Goal: Navigation & Orientation: Find specific page/section

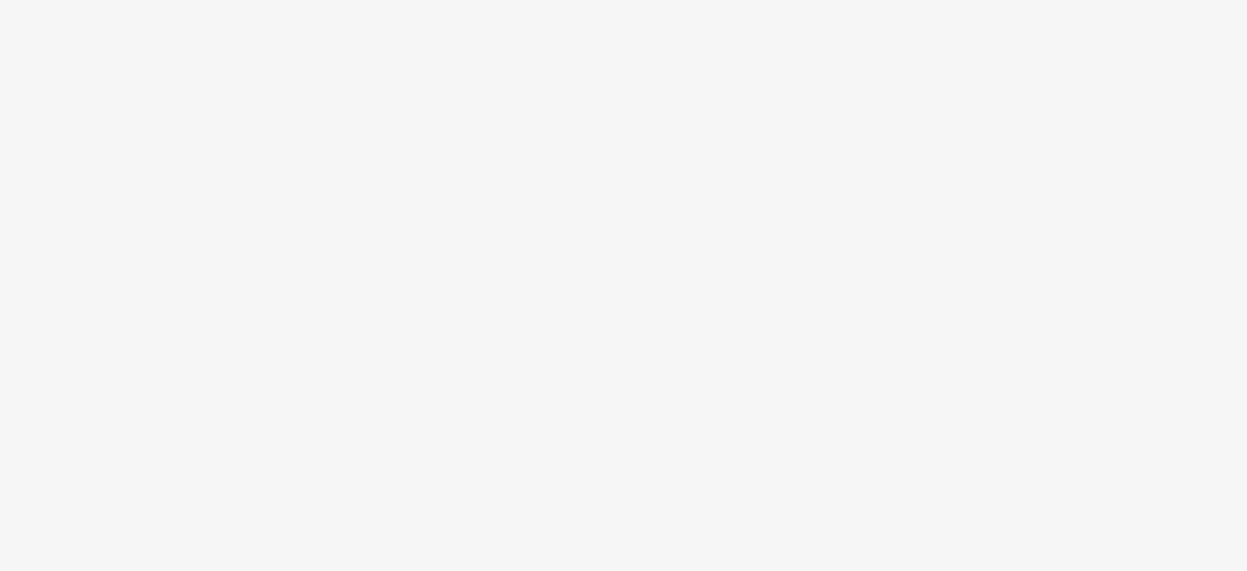
click at [826, 312] on body at bounding box center [623, 285] width 1247 height 571
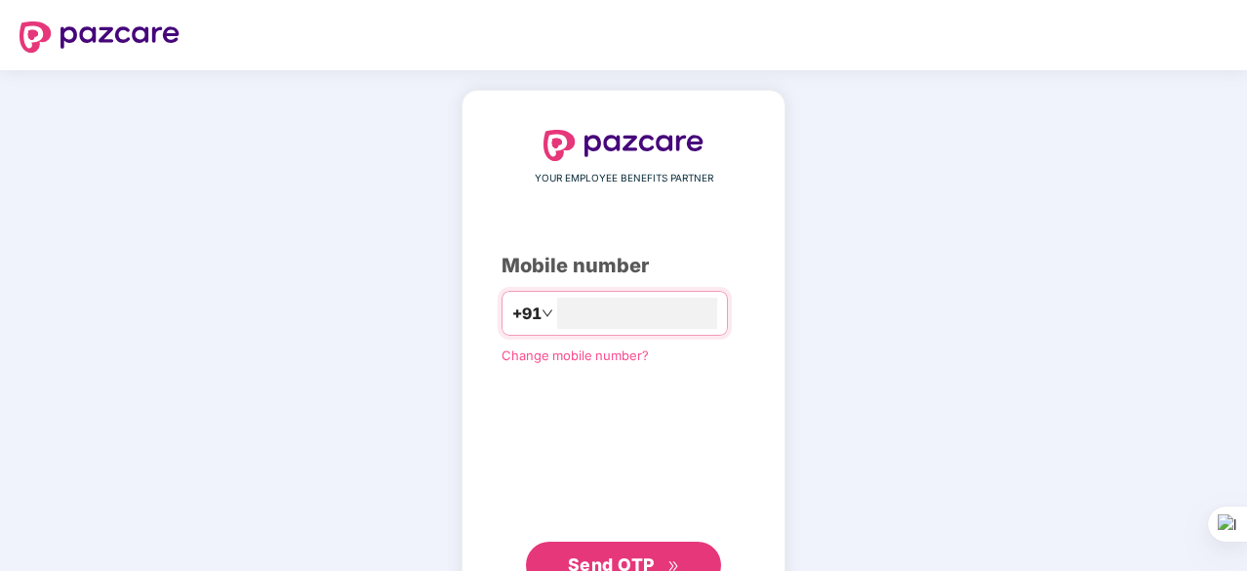
type input "**********"
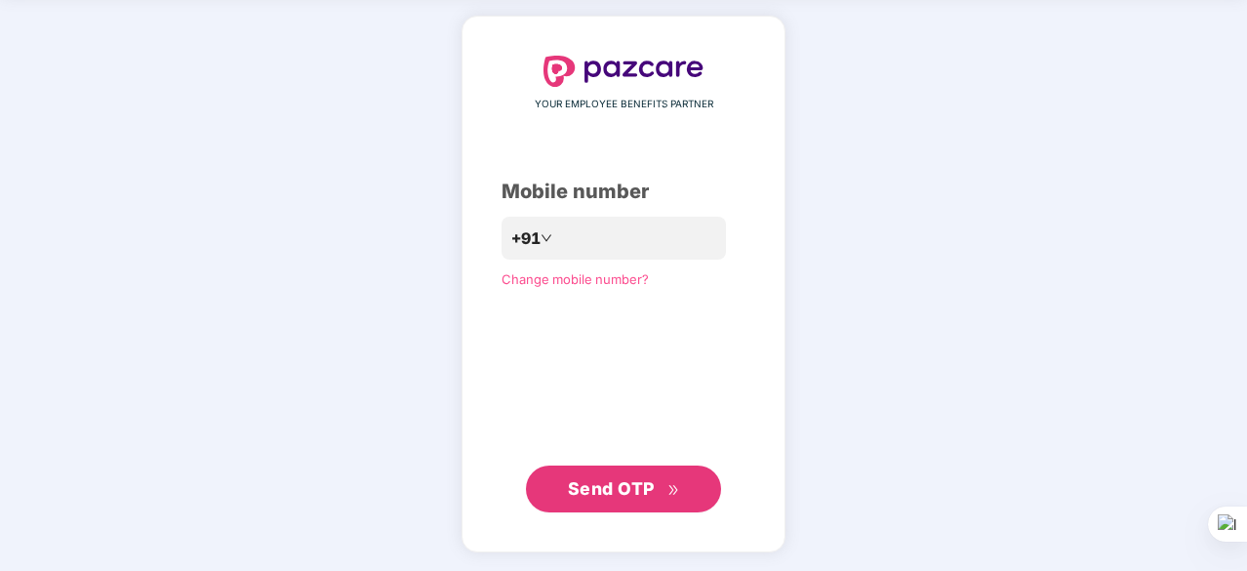
click at [644, 485] on span "Send OTP" at bounding box center [611, 488] width 87 height 20
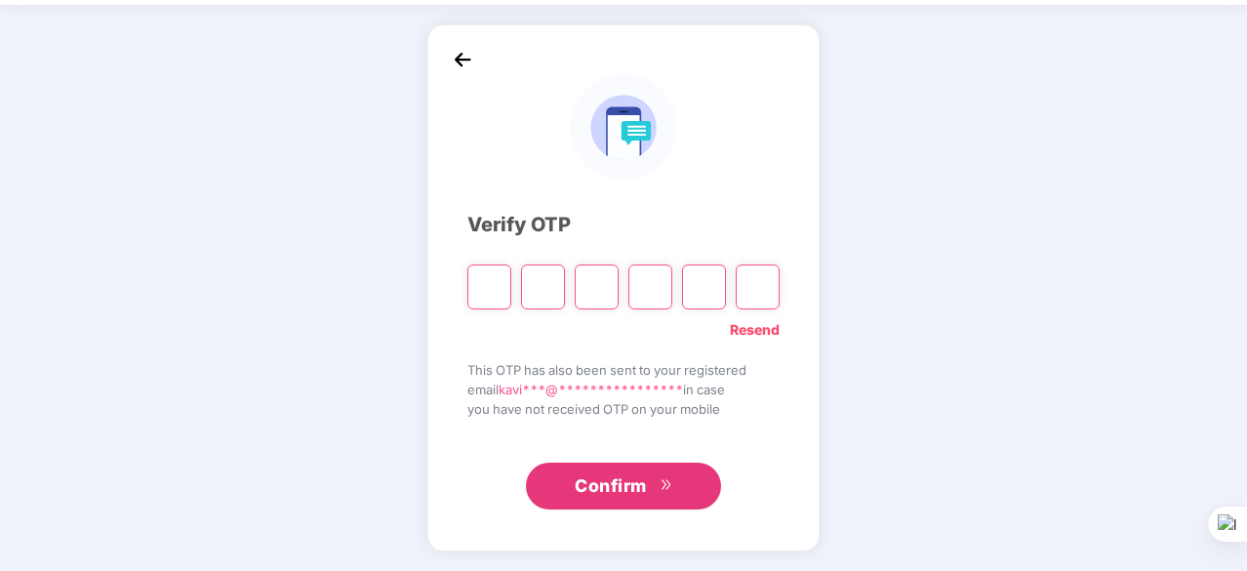
scroll to position [64, 0]
type input "*"
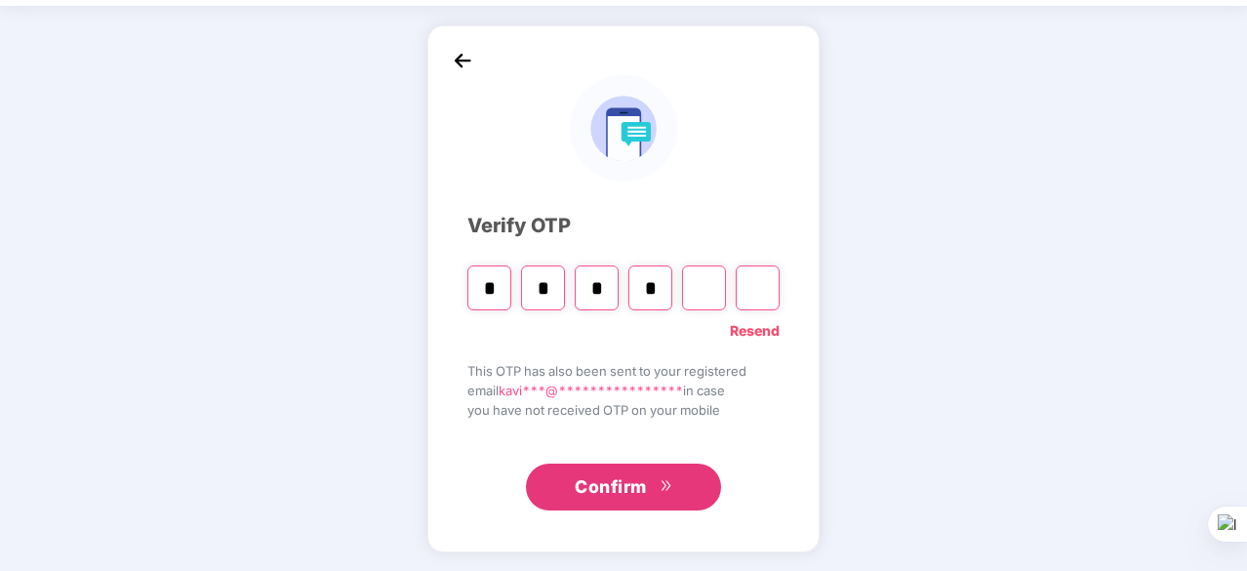
type input "*"
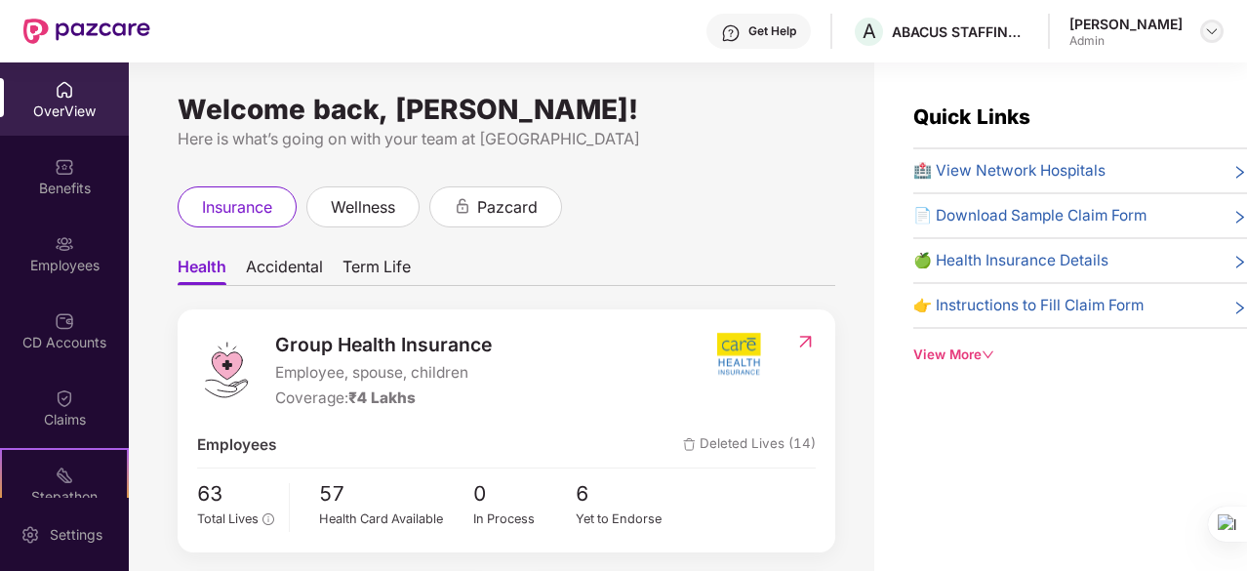
click at [1212, 36] on img at bounding box center [1212, 31] width 16 height 16
click at [703, 224] on div "insurance wellness pazcard" at bounding box center [507, 206] width 658 height 41
click at [77, 123] on div "OverView" at bounding box center [64, 98] width 129 height 73
click at [77, 101] on div "OverView" at bounding box center [64, 111] width 129 height 20
click at [46, 261] on div "Employees" at bounding box center [64, 266] width 129 height 20
